Goal: Navigation & Orientation: Find specific page/section

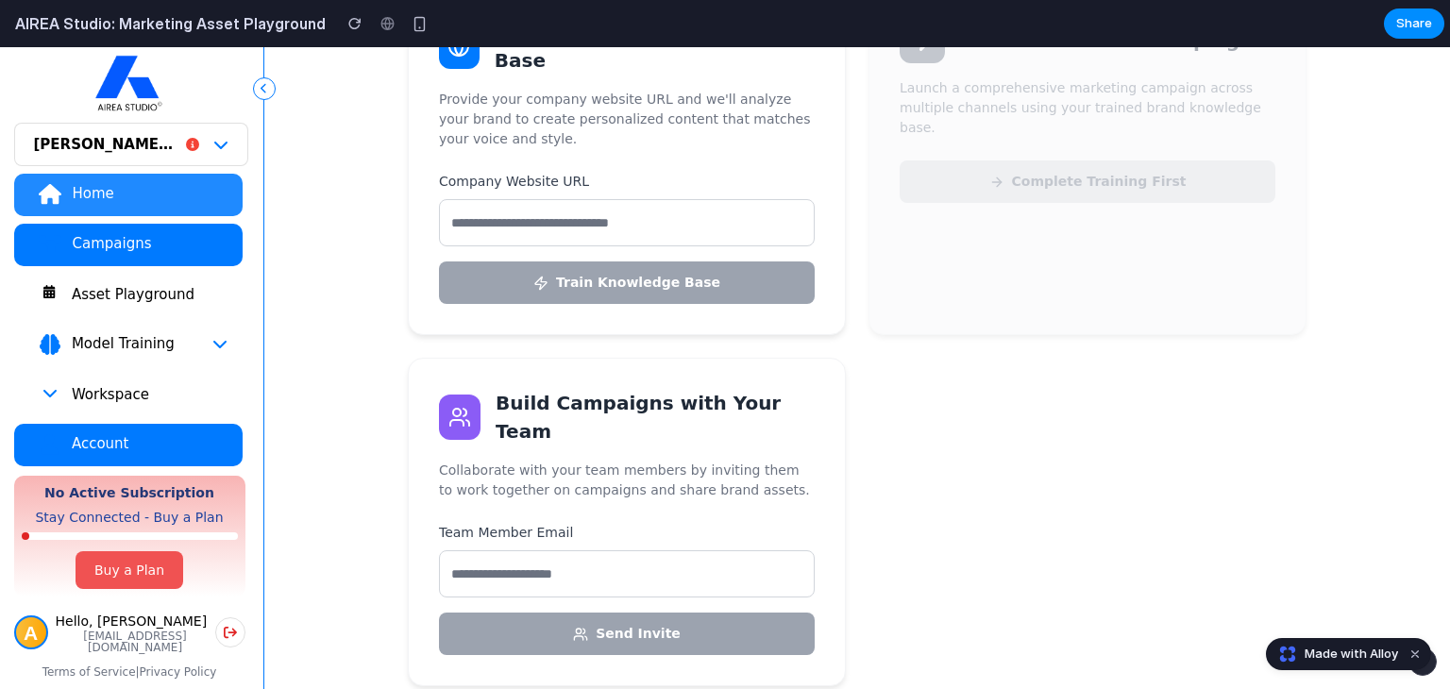
scroll to position [377, 0]
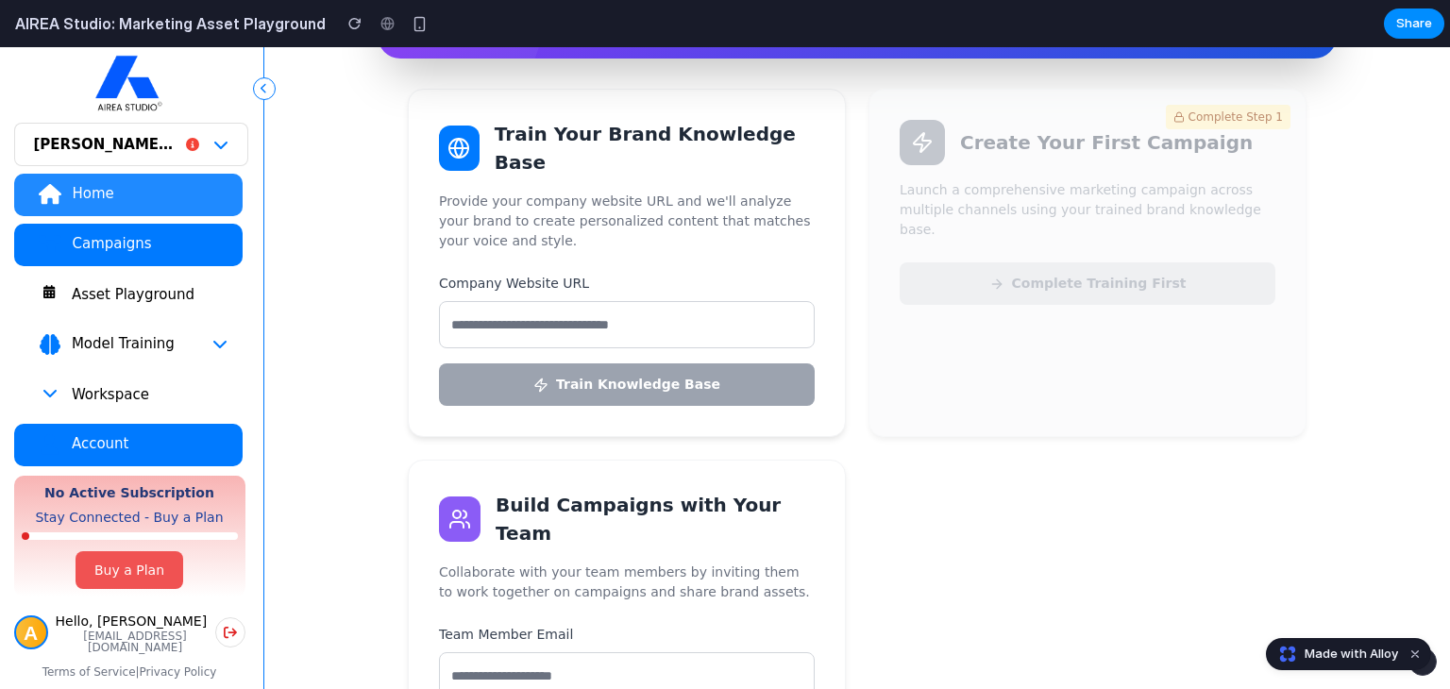
drag, startPoint x: 1190, startPoint y: 173, endPoint x: 1013, endPoint y: 149, distance: 179.0
click at [1184, 170] on div "Complete Step 1 Create Your First Campaign Launch a comprehensive marketing cam…" at bounding box center [1087, 263] width 438 height 348
drag, startPoint x: 451, startPoint y: 99, endPoint x: 607, endPoint y: 160, distance: 167.4
click at [608, 160] on div "Train Your Brand Knowledge Base Provide your company website URL and we'll anal…" at bounding box center [627, 263] width 438 height 348
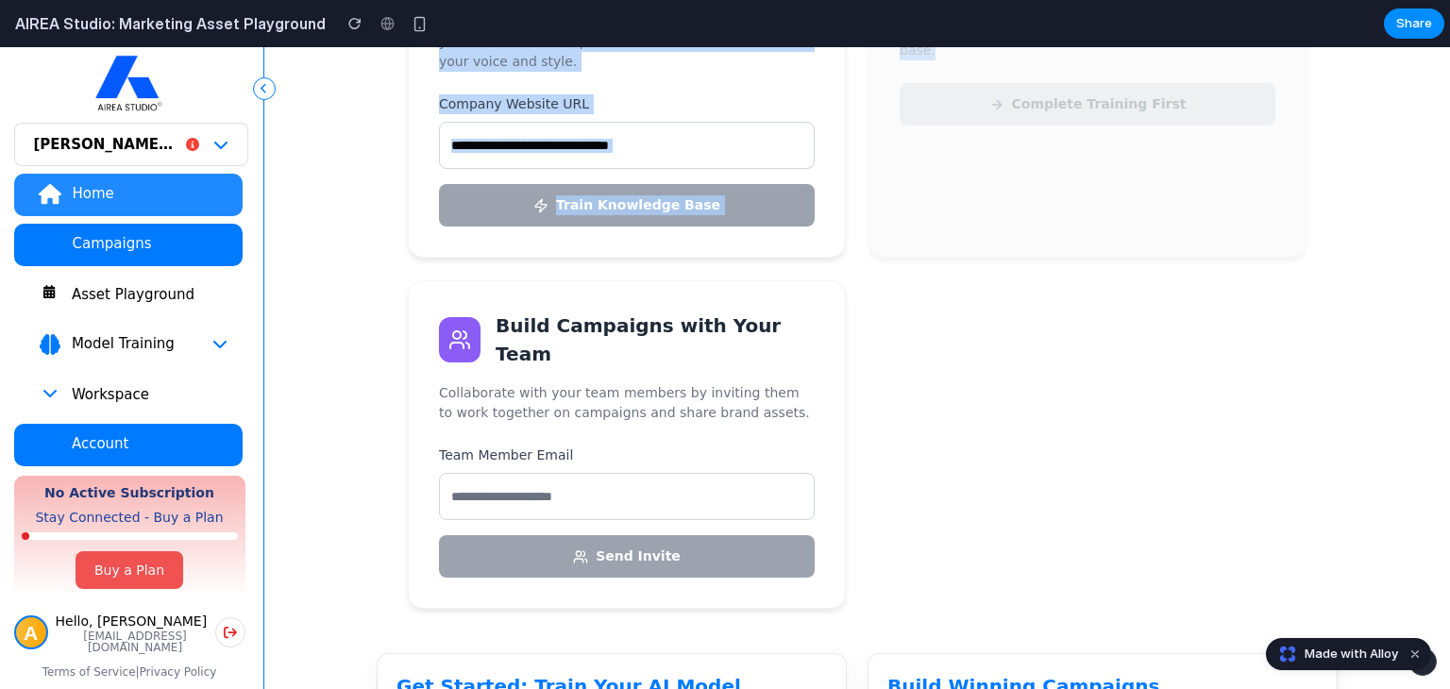
scroll to position [522, 0]
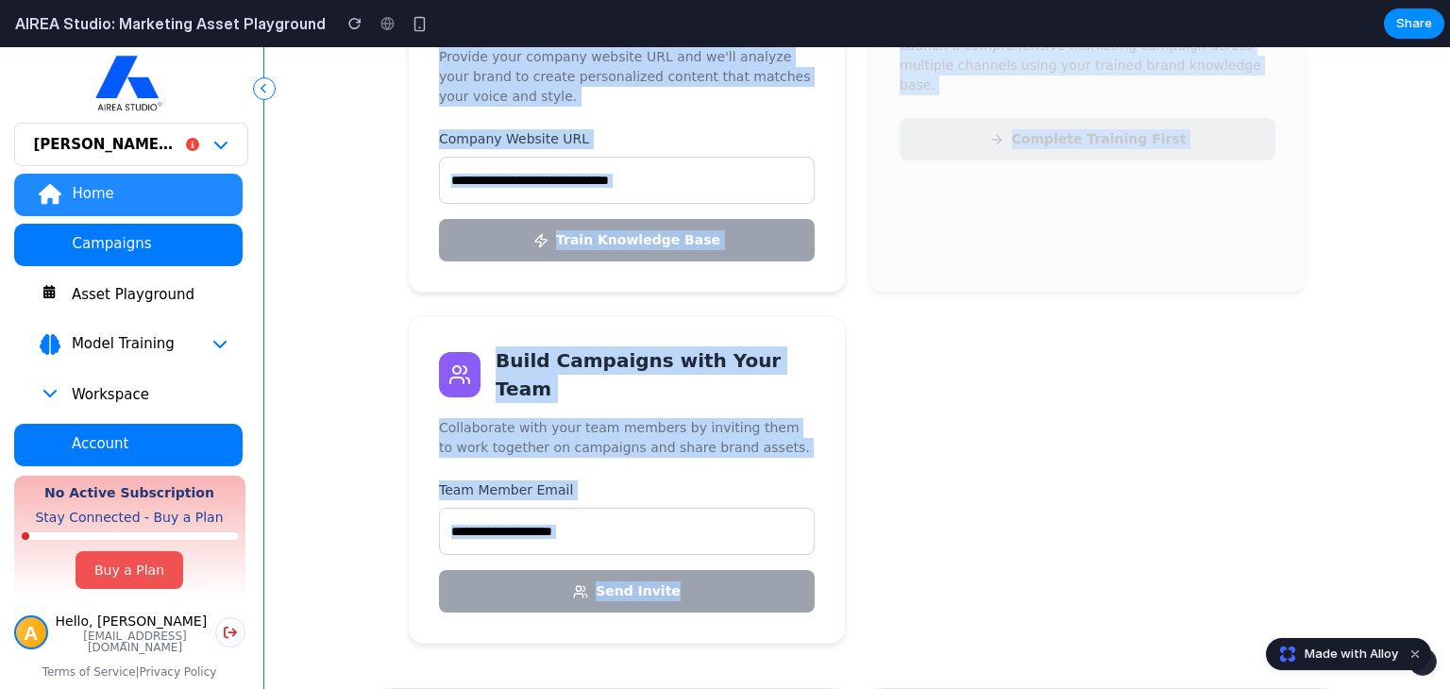
drag, startPoint x: 464, startPoint y: 128, endPoint x: 876, endPoint y: 607, distance: 631.1
click at [876, 607] on div "Train Your Brand Knowledge Base Provide your company website URL and we'll anal…" at bounding box center [857, 293] width 898 height 699
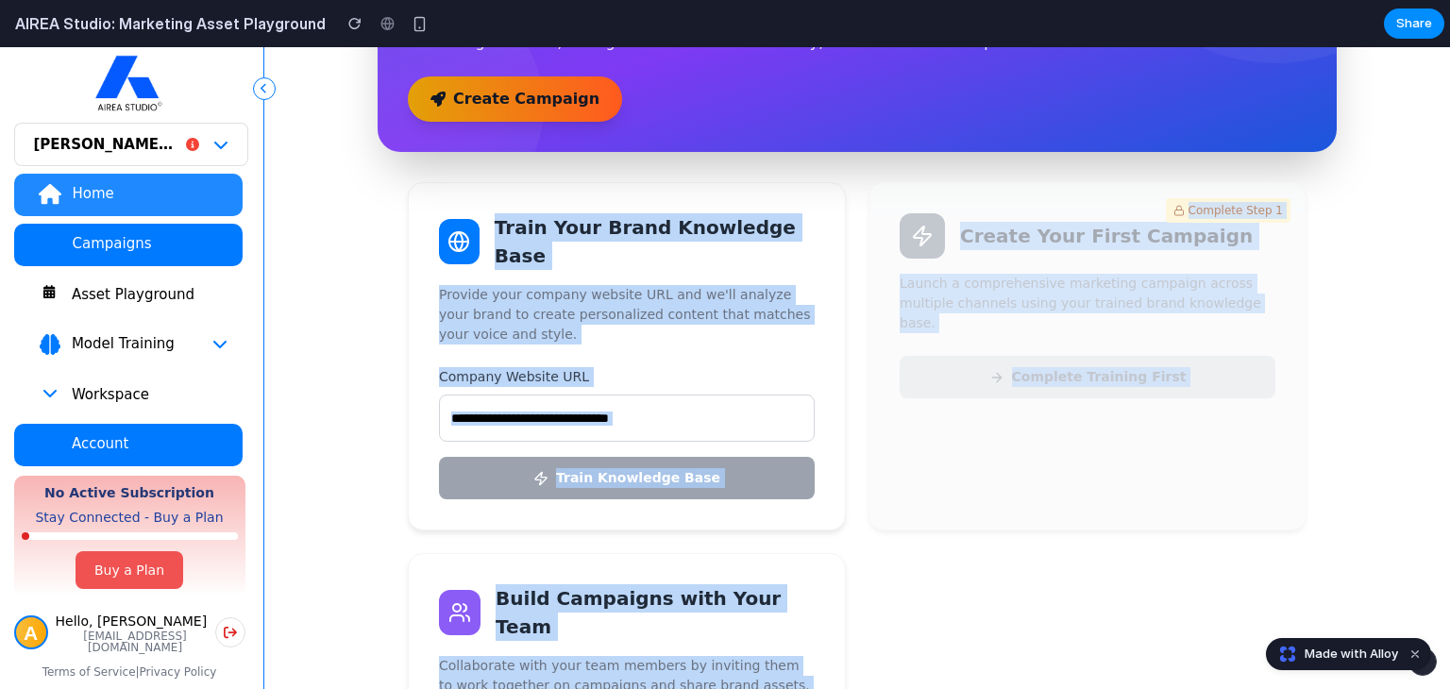
scroll to position [144, 0]
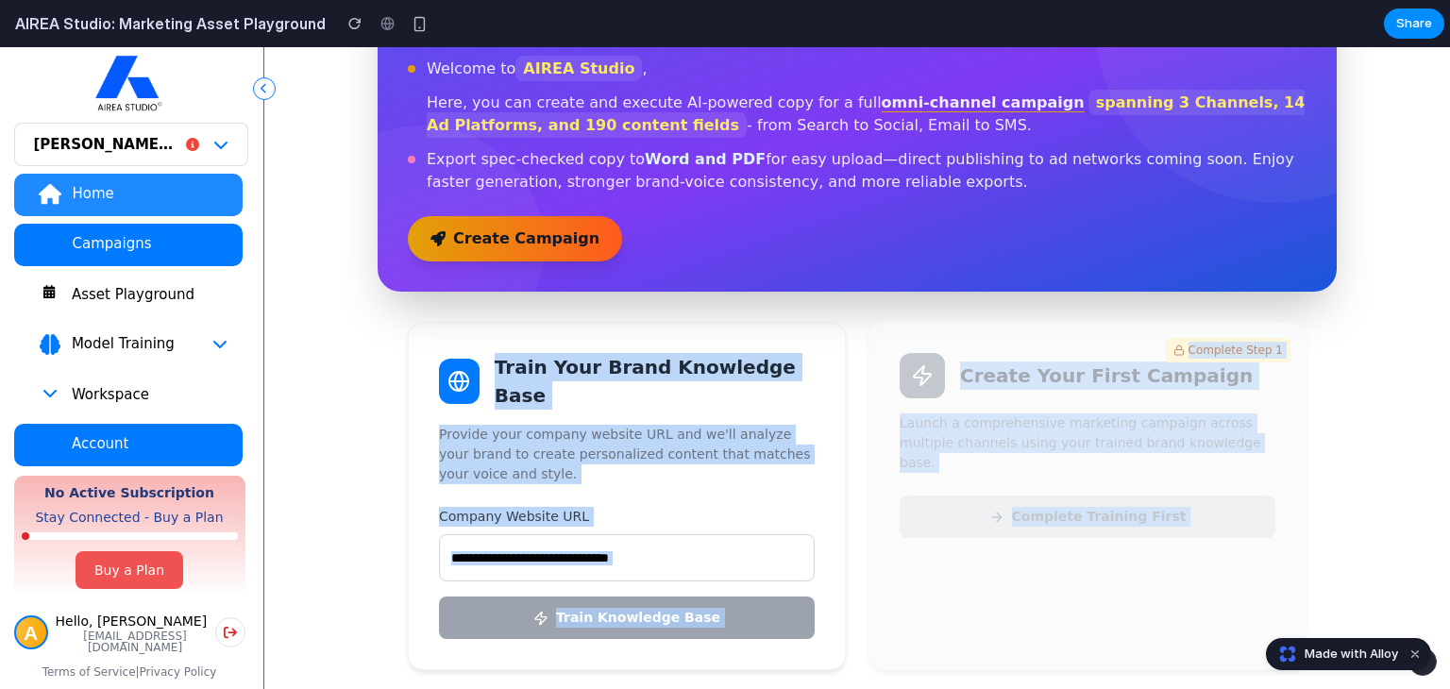
click at [901, 323] on div "Complete Step 1 Create Your First Campaign Launch a comprehensive marketing cam…" at bounding box center [1087, 496] width 438 height 348
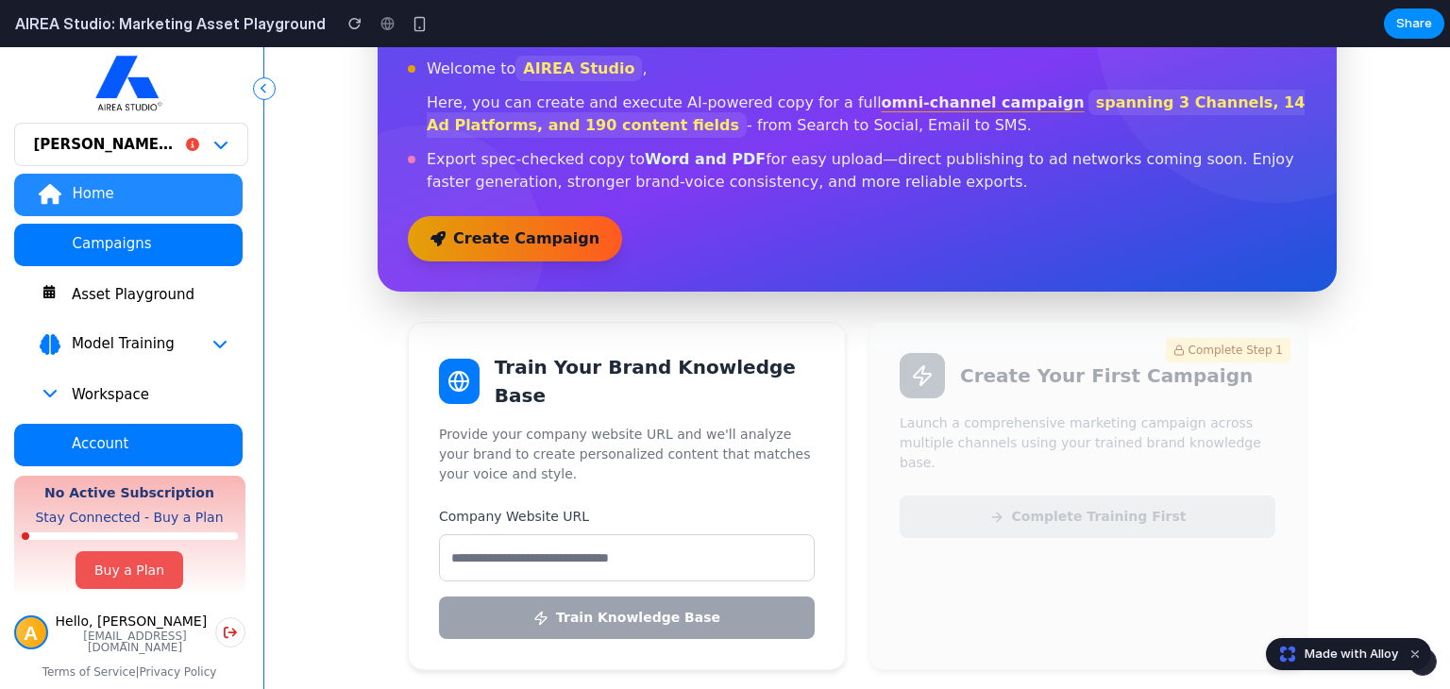
click at [95, 290] on div "Asset Playground" at bounding box center [149, 294] width 157 height 19
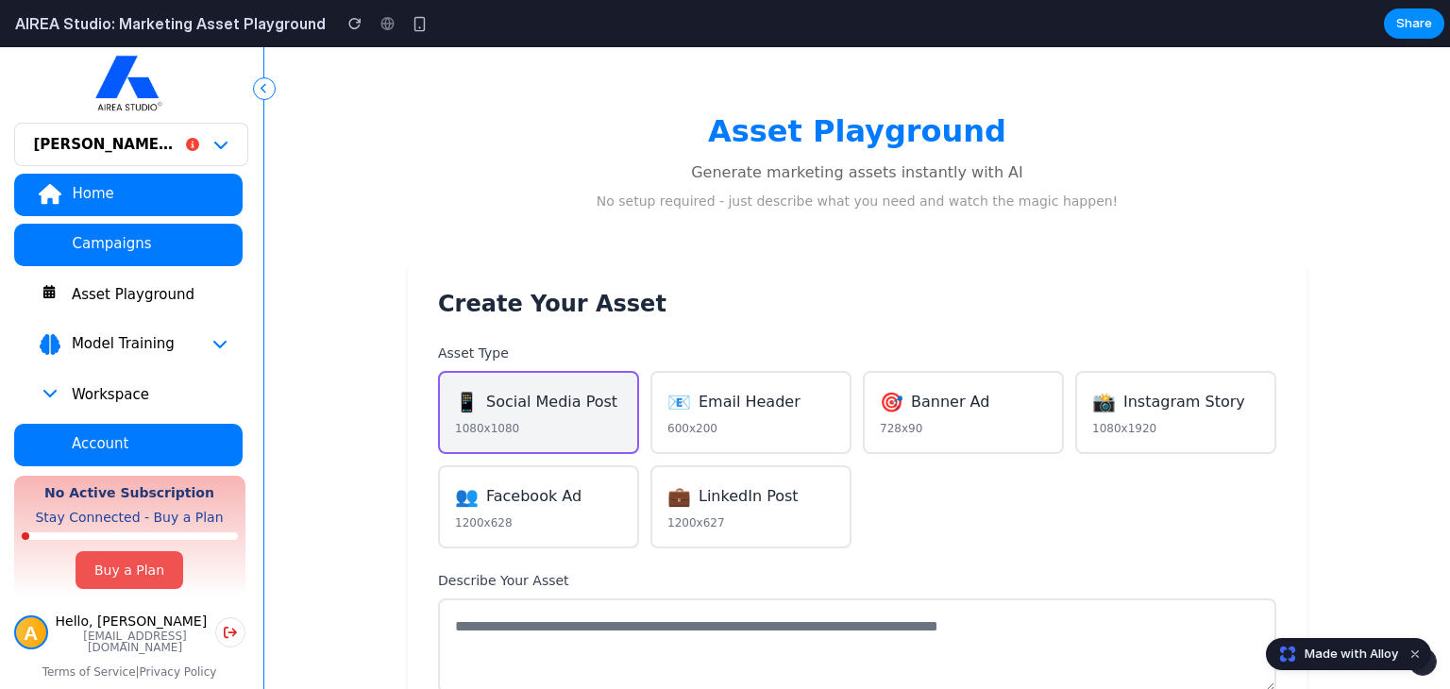
scroll to position [0, 0]
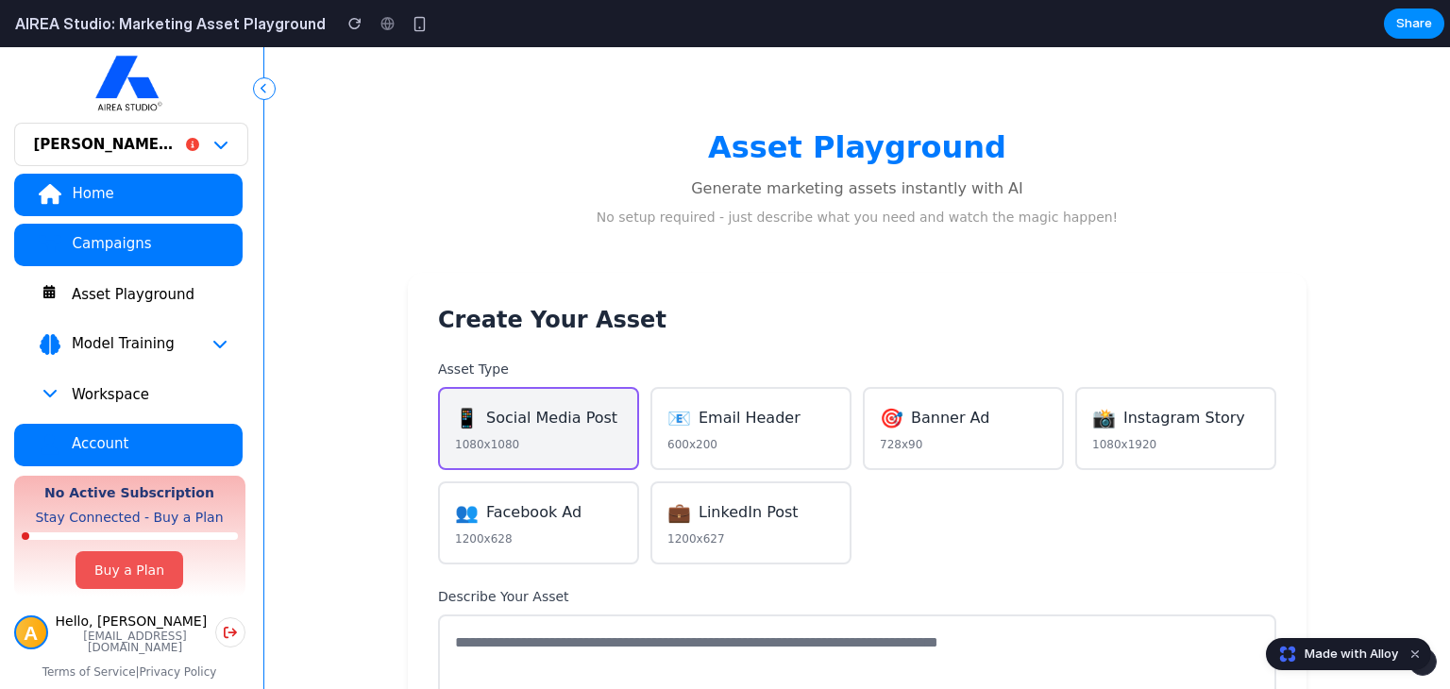
click at [57, 306] on button "Asset Playground" at bounding box center [128, 295] width 228 height 42
click at [80, 295] on div "Asset Playground" at bounding box center [149, 294] width 157 height 19
click at [126, 288] on div "Asset Playground" at bounding box center [149, 294] width 157 height 19
click at [144, 336] on span "Model Training" at bounding box center [123, 343] width 104 height 19
click at [1151, 443] on div "1080x1920" at bounding box center [1175, 444] width 167 height 17
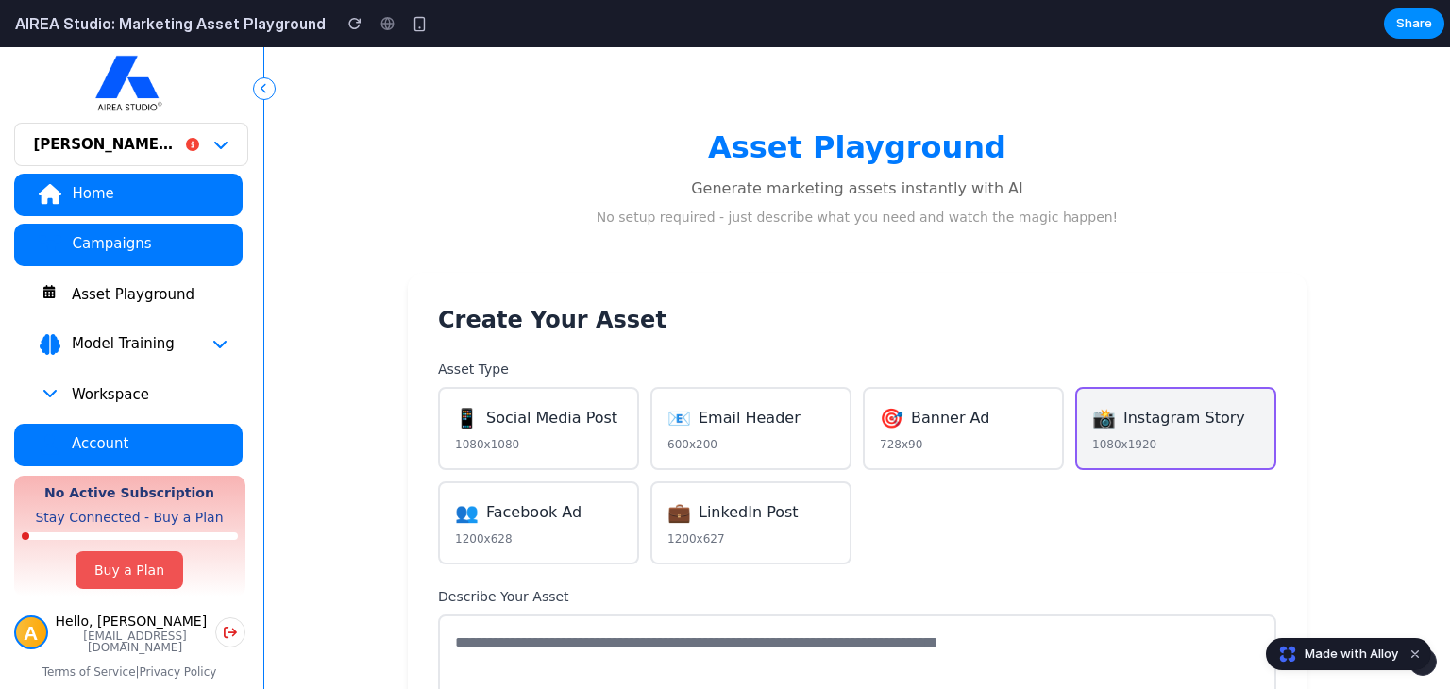
click at [199, 289] on div "Asset Playground" at bounding box center [149, 294] width 157 height 19
click at [171, 298] on div "Asset Playground" at bounding box center [149, 294] width 157 height 19
click at [185, 151] on button "[PERSON_NAME]'s Sandbox" at bounding box center [131, 144] width 234 height 43
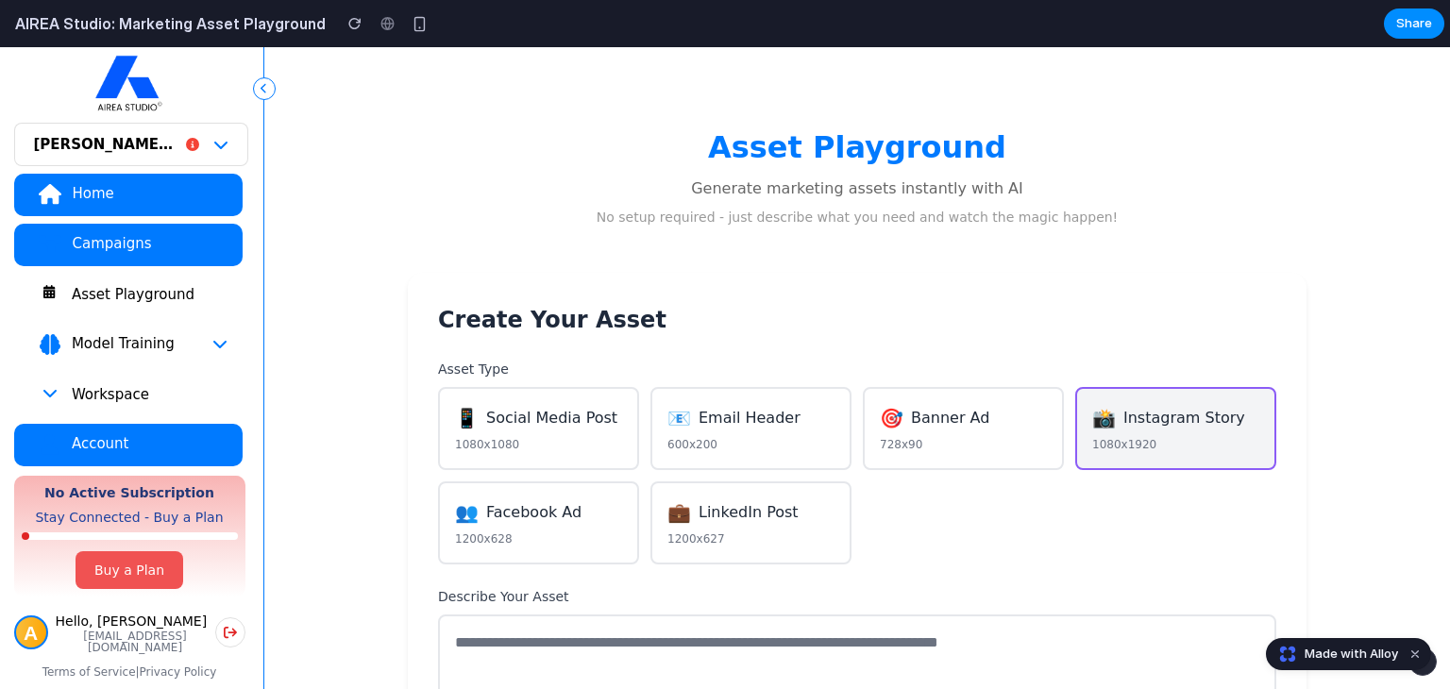
click at [185, 151] on button "[PERSON_NAME]'s Sandbox" at bounding box center [131, 144] width 234 height 43
click at [174, 279] on button "Asset Playground" at bounding box center [128, 295] width 228 height 42
click at [174, 317] on div "Home Campaigns Asset Playground Model Training Workspace Account Share Your Fee…" at bounding box center [131, 318] width 234 height 305
click at [174, 303] on button "Asset Playground" at bounding box center [128, 295] width 228 height 42
click at [174, 294] on div "Asset Playground" at bounding box center [149, 294] width 157 height 19
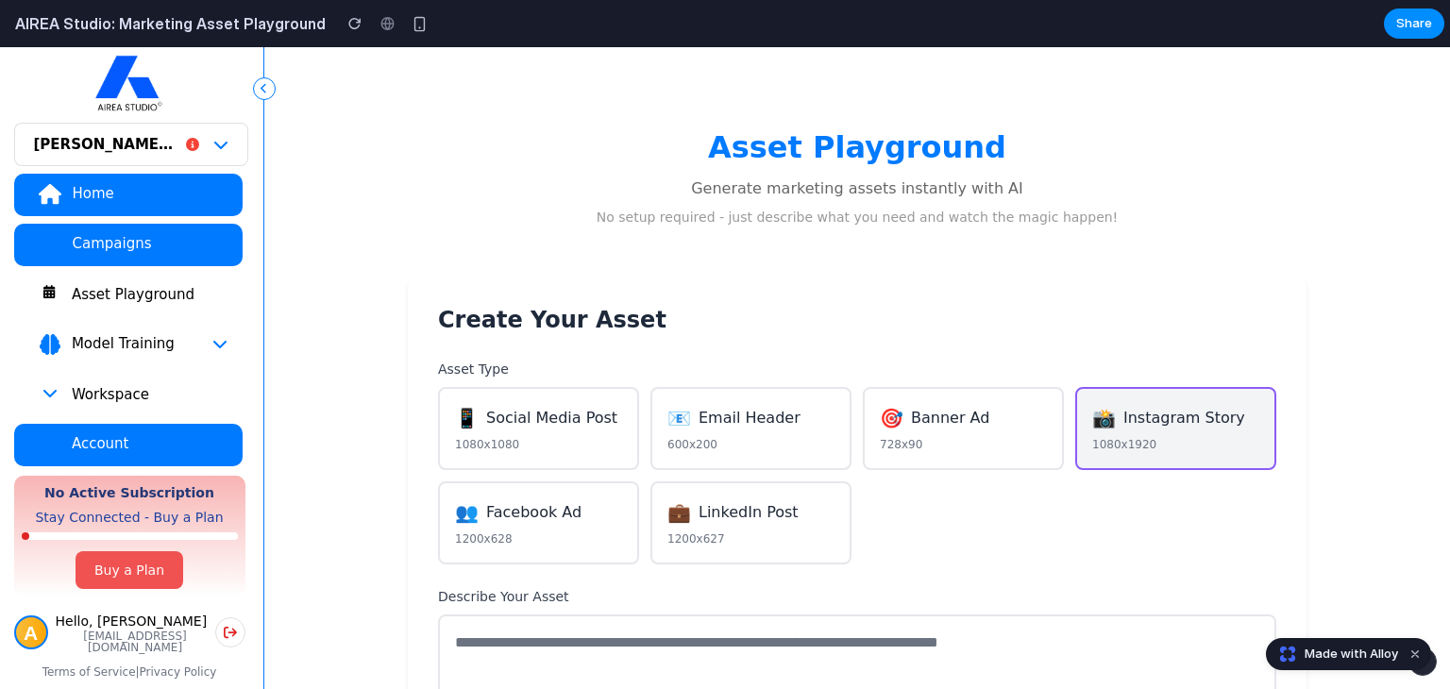
click at [175, 294] on div "Asset Playground" at bounding box center [149, 294] width 157 height 19
click at [178, 299] on div "Asset Playground" at bounding box center [149, 294] width 157 height 19
